Goal: Task Accomplishment & Management: Use online tool/utility

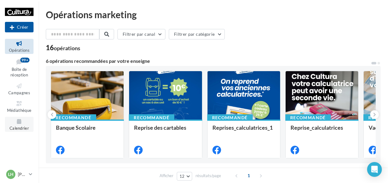
click at [20, 123] on icon at bounding box center [19, 121] width 25 height 7
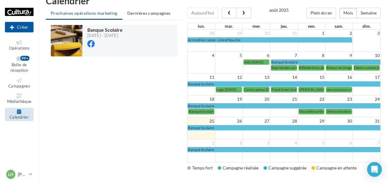
scroll to position [13, 0]
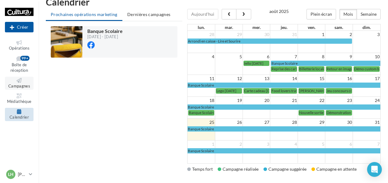
click at [18, 84] on span "Campagnes" at bounding box center [19, 85] width 22 height 5
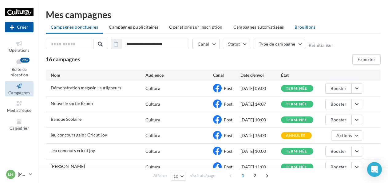
click at [305, 28] on span "Brouillons" at bounding box center [304, 26] width 21 height 5
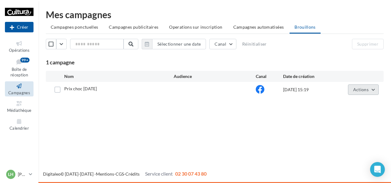
click at [365, 92] on button "Actions" at bounding box center [363, 89] width 31 height 10
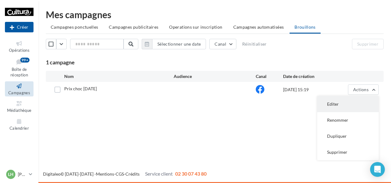
click at [358, 102] on button "Editer" at bounding box center [347, 104] width 61 height 16
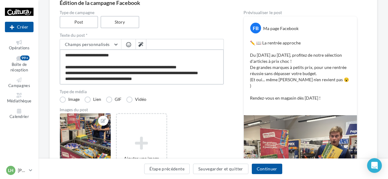
scroll to position [30, 0]
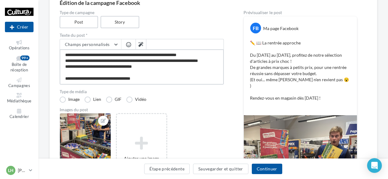
drag, startPoint x: 65, startPoint y: 66, endPoint x: 143, endPoint y: 105, distance: 87.8
click at [143, 105] on div "**********" at bounding box center [142, 137] width 164 height 255
click at [122, 79] on textarea "**********" at bounding box center [142, 66] width 164 height 35
click at [269, 167] on button "Continuer" at bounding box center [267, 169] width 30 height 10
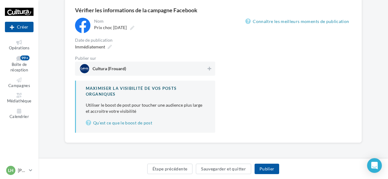
scroll to position [54, 0]
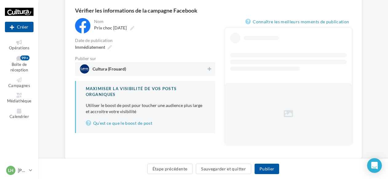
click at [192, 55] on div "**********" at bounding box center [145, 75] width 140 height 115
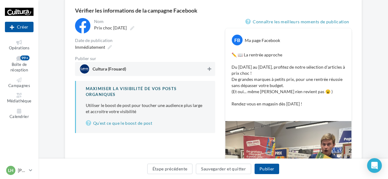
click at [212, 72] on button at bounding box center [209, 68] width 6 height 7
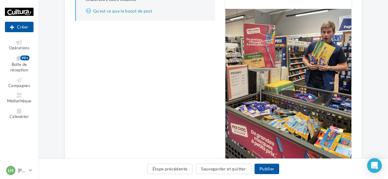
scroll to position [203, 0]
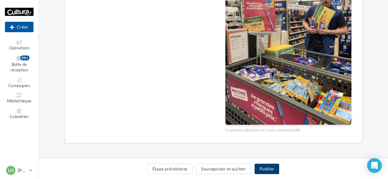
click at [270, 173] on button "Publier" at bounding box center [266, 169] width 25 height 10
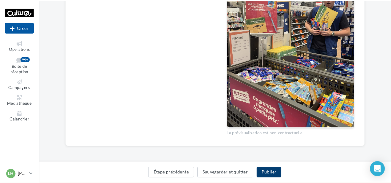
scroll to position [200, 0]
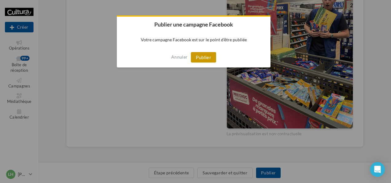
click at [199, 55] on button "Publier" at bounding box center [203, 57] width 25 height 10
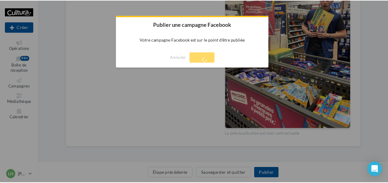
scroll to position [10, 0]
